Goal: Navigation & Orientation: Find specific page/section

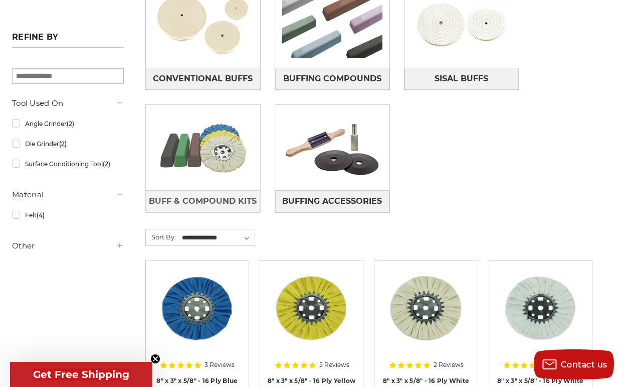
scroll to position [335, 0]
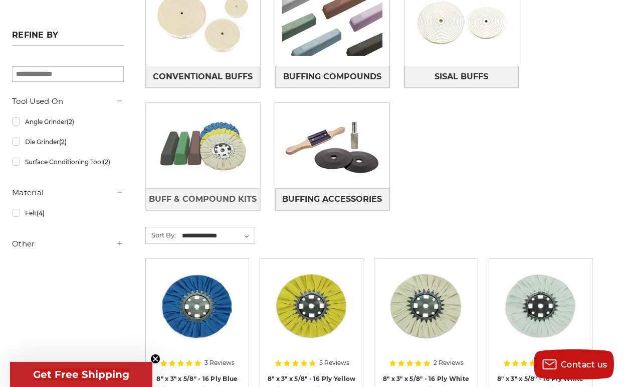
click at [207, 185] on img at bounding box center [203, 145] width 114 height 80
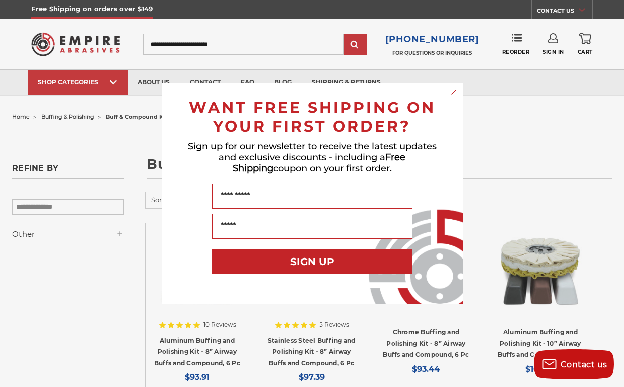
click at [451, 91] on circle "Close dialog" at bounding box center [454, 92] width 10 height 10
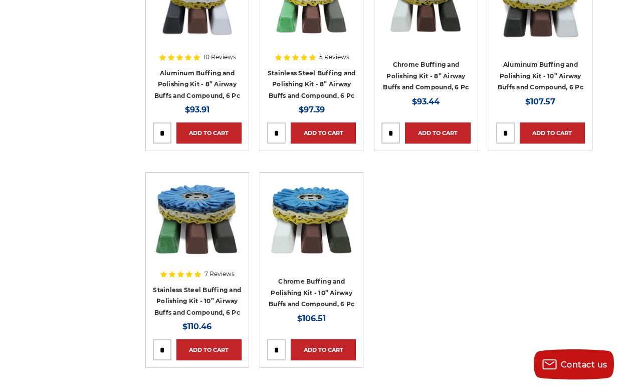
scroll to position [269, 0]
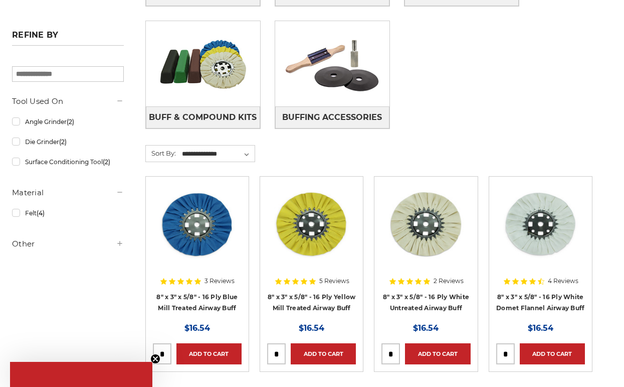
scroll to position [335, 0]
